Goal: Information Seeking & Learning: Learn about a topic

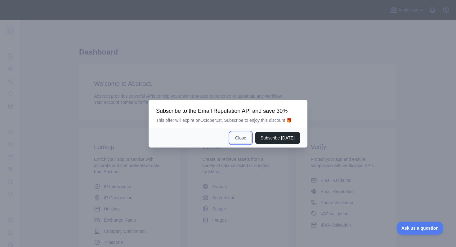
click at [245, 136] on button "Close" at bounding box center [241, 138] width 22 height 12
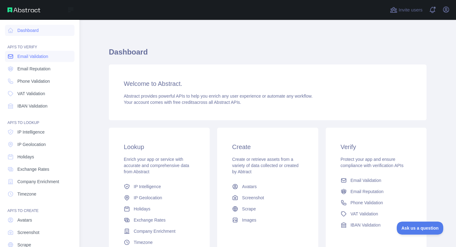
click at [33, 58] on span "Email Validation" at bounding box center [32, 56] width 31 height 6
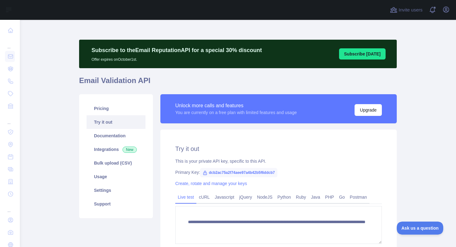
click at [117, 124] on link "Try it out" at bounding box center [115, 122] width 59 height 14
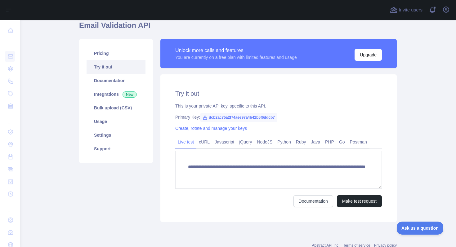
scroll to position [68, 0]
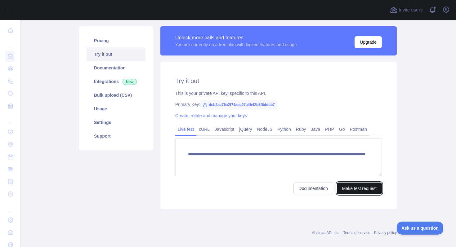
click at [354, 192] on button "Make test request" at bounding box center [359, 189] width 45 height 12
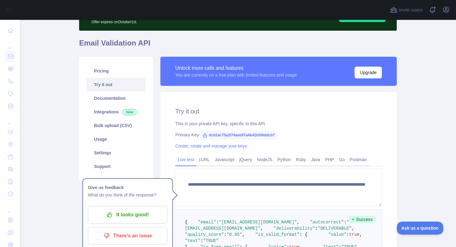
scroll to position [41, 0]
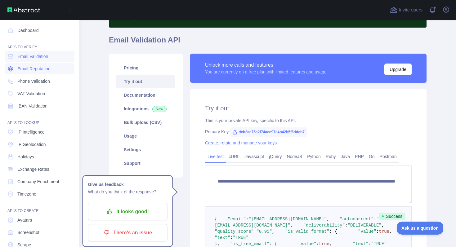
click at [37, 72] on link "Email Reputation" at bounding box center [39, 68] width 69 height 11
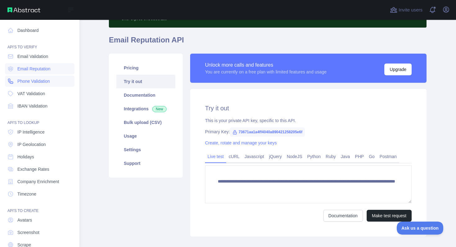
click at [46, 80] on span "Phone Validation" at bounding box center [33, 81] width 33 height 6
click at [43, 71] on span "Email Reputation" at bounding box center [33, 69] width 33 height 6
click at [35, 133] on span "IP Intelligence" at bounding box center [30, 132] width 27 height 6
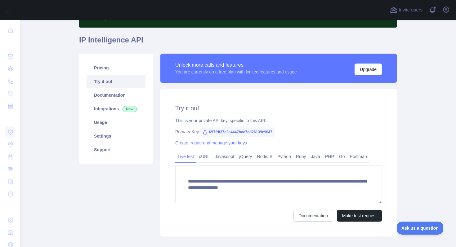
scroll to position [6, 0]
click at [364, 221] on button "Make test request" at bounding box center [359, 216] width 45 height 12
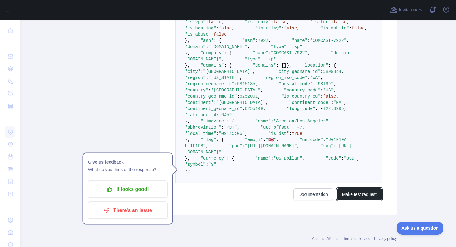
scroll to position [241, 0]
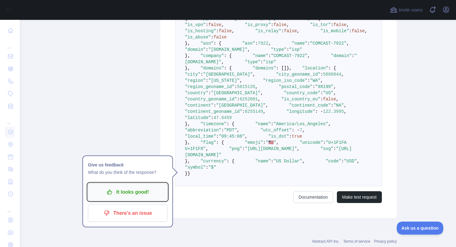
click at [121, 190] on p "It looks good!" at bounding box center [128, 192] width 70 height 11
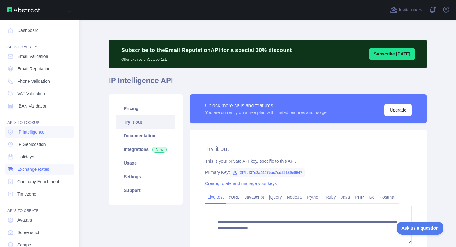
scroll to position [26, 0]
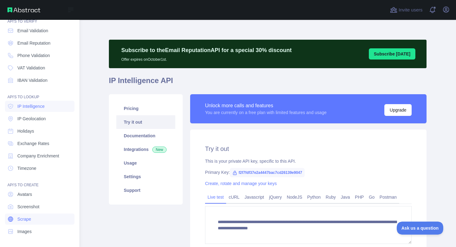
click at [36, 219] on link "Scrape" at bounding box center [39, 219] width 69 height 11
click at [42, 209] on link "Screenshot" at bounding box center [39, 206] width 69 height 11
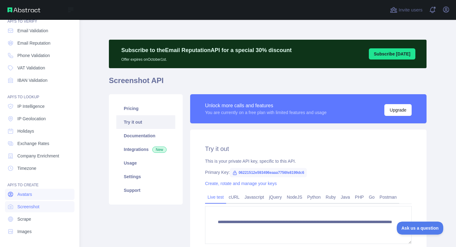
click at [38, 197] on link "Avatars" at bounding box center [39, 194] width 69 height 11
click at [37, 143] on span "Exchange Rates" at bounding box center [33, 143] width 32 height 6
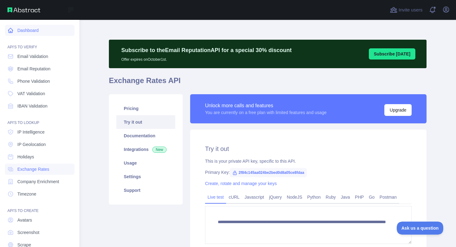
click at [37, 30] on link "Dashboard" at bounding box center [39, 30] width 69 height 11
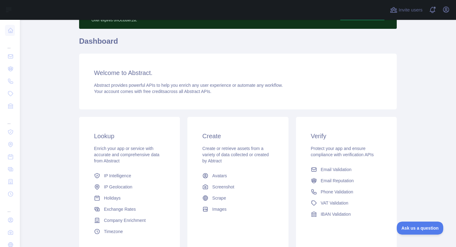
scroll to position [90, 0]
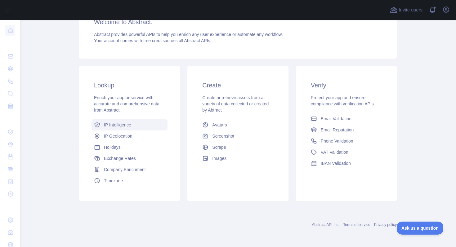
click at [131, 122] on link "IP Intelligence" at bounding box center [129, 124] width 76 height 11
